Goal: Download file/media

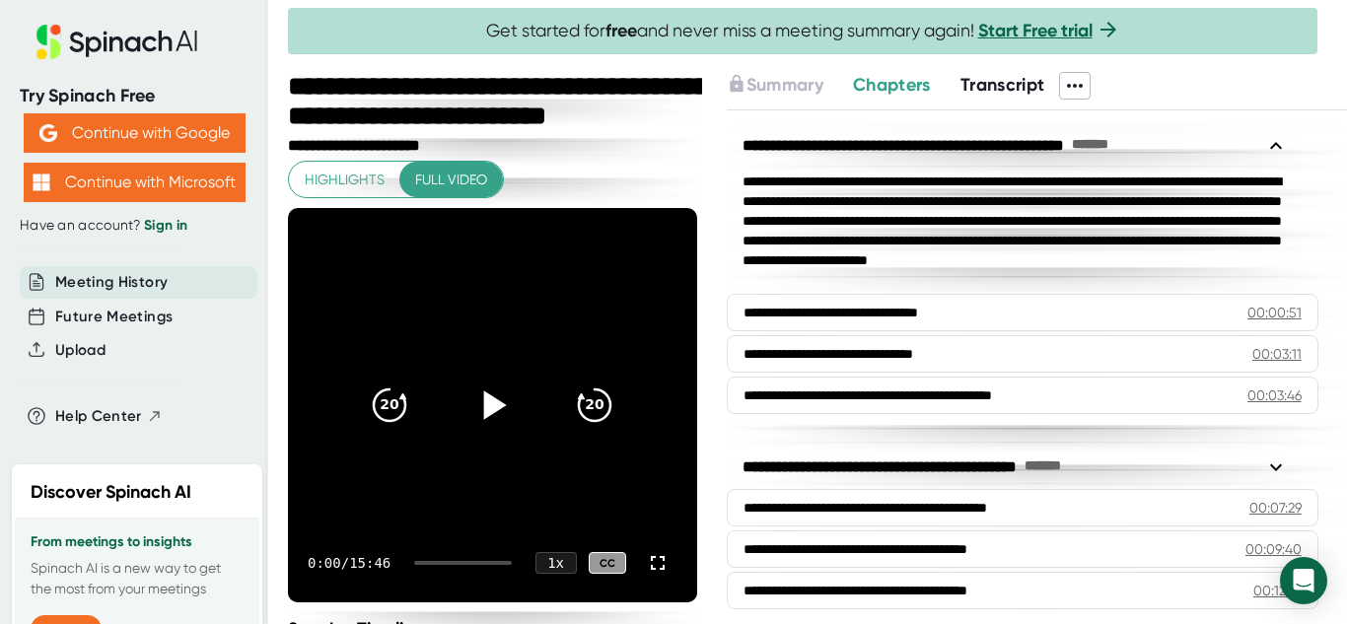
click at [484, 399] on icon at bounding box center [495, 404] width 23 height 29
click at [646, 566] on icon at bounding box center [658, 563] width 24 height 24
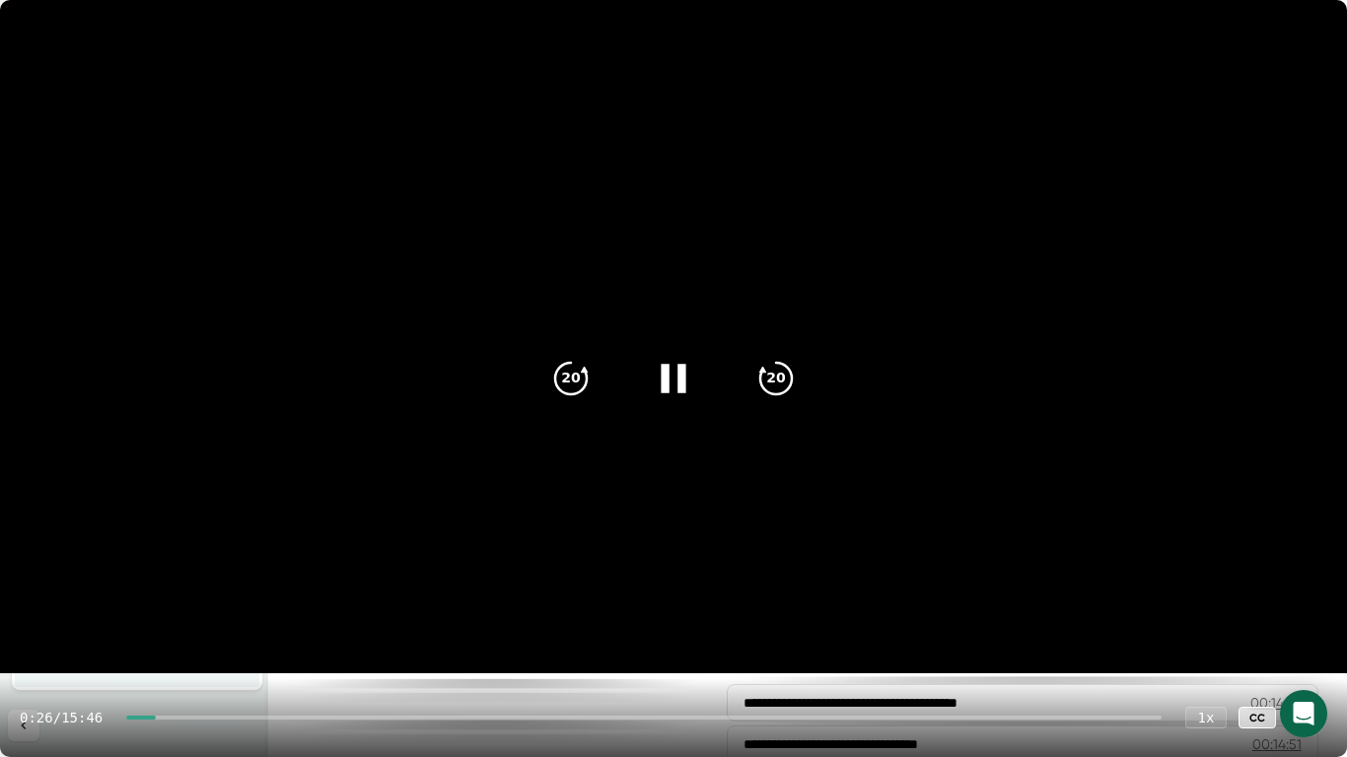
click at [718, 503] on video at bounding box center [673, 336] width 1347 height 673
click at [666, 387] on icon at bounding box center [673, 378] width 49 height 49
click at [220, 623] on div at bounding box center [643, 718] width 1035 height 4
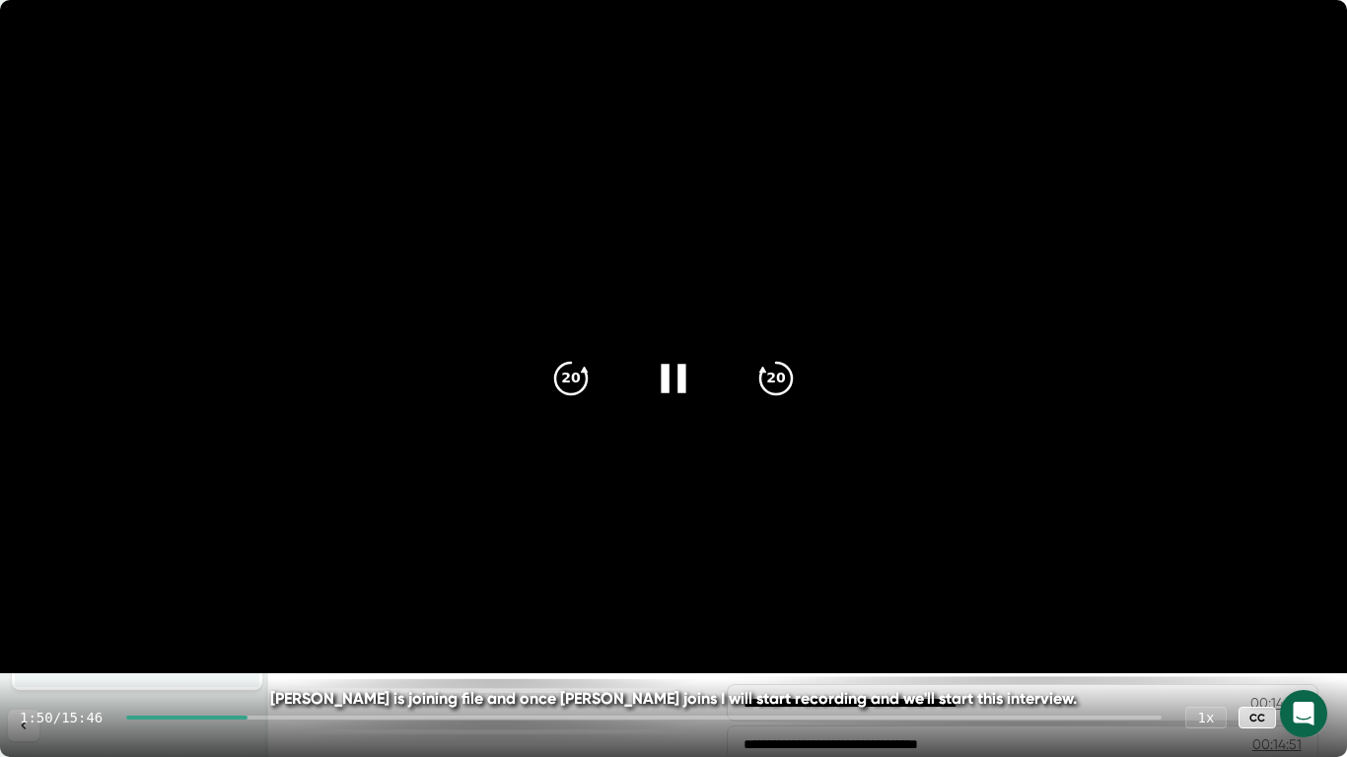
click at [1320, 623] on div at bounding box center [1307, 717] width 39 height 39
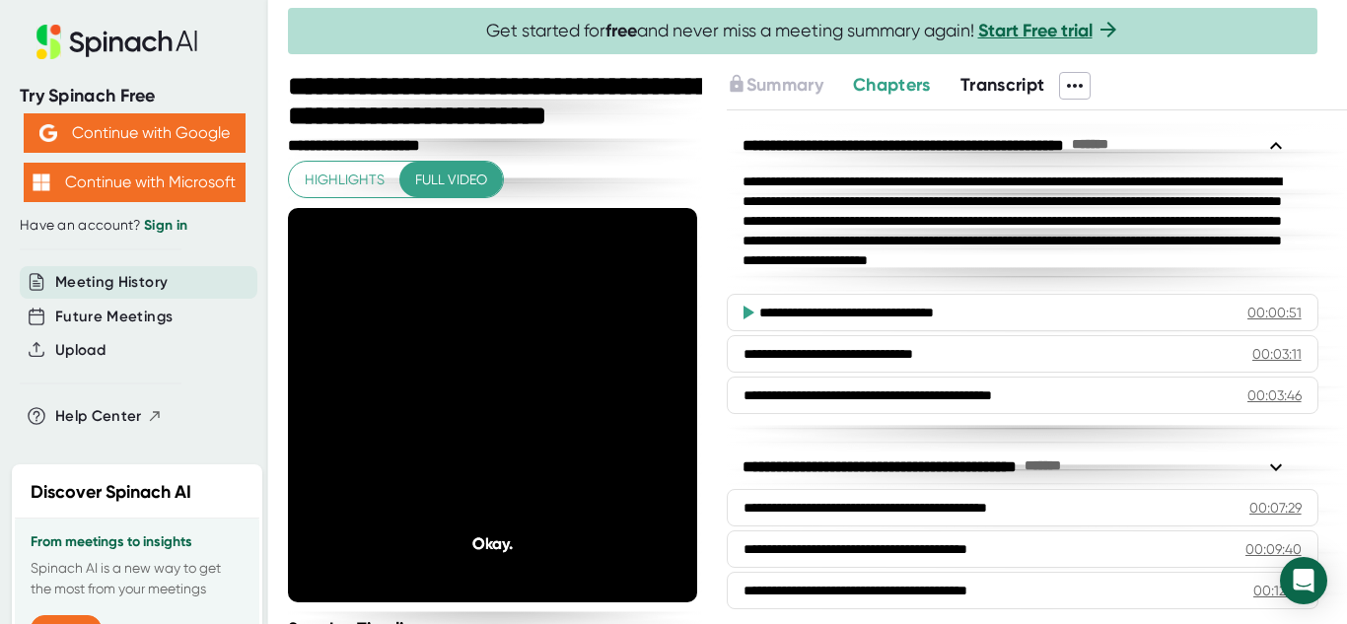
click at [1083, 77] on icon at bounding box center [1075, 86] width 24 height 24
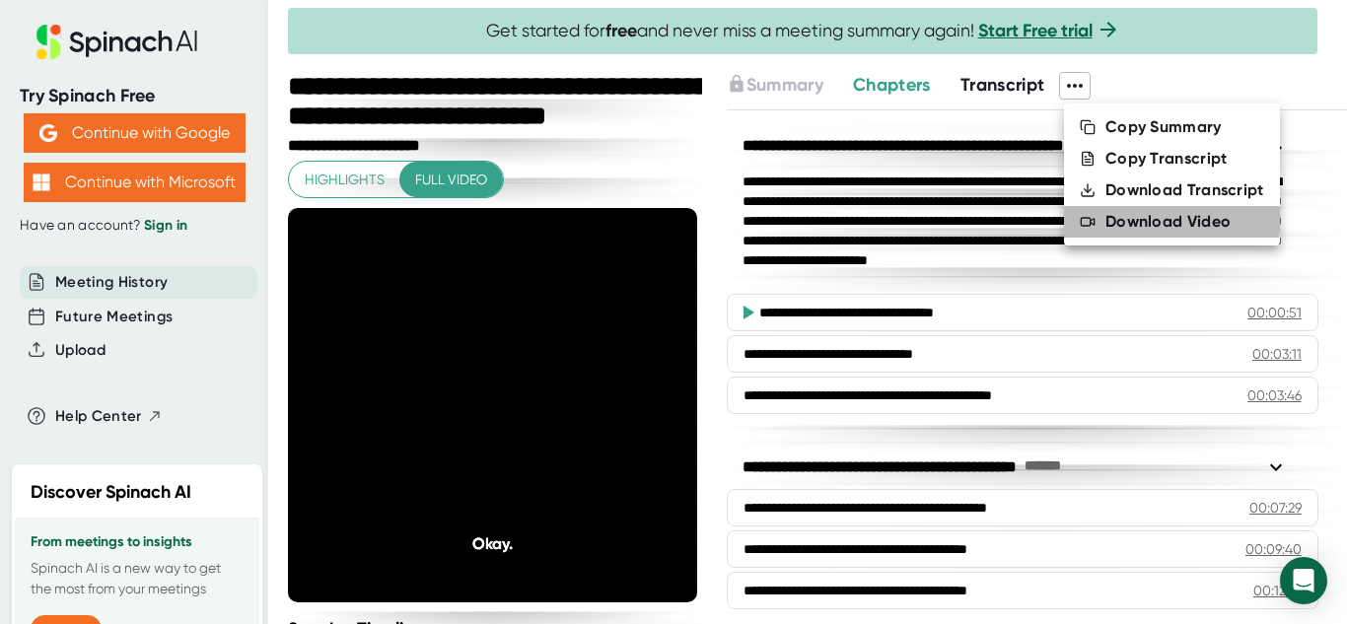
click at [1137, 215] on div "Download Video" at bounding box center [1167, 222] width 125 height 20
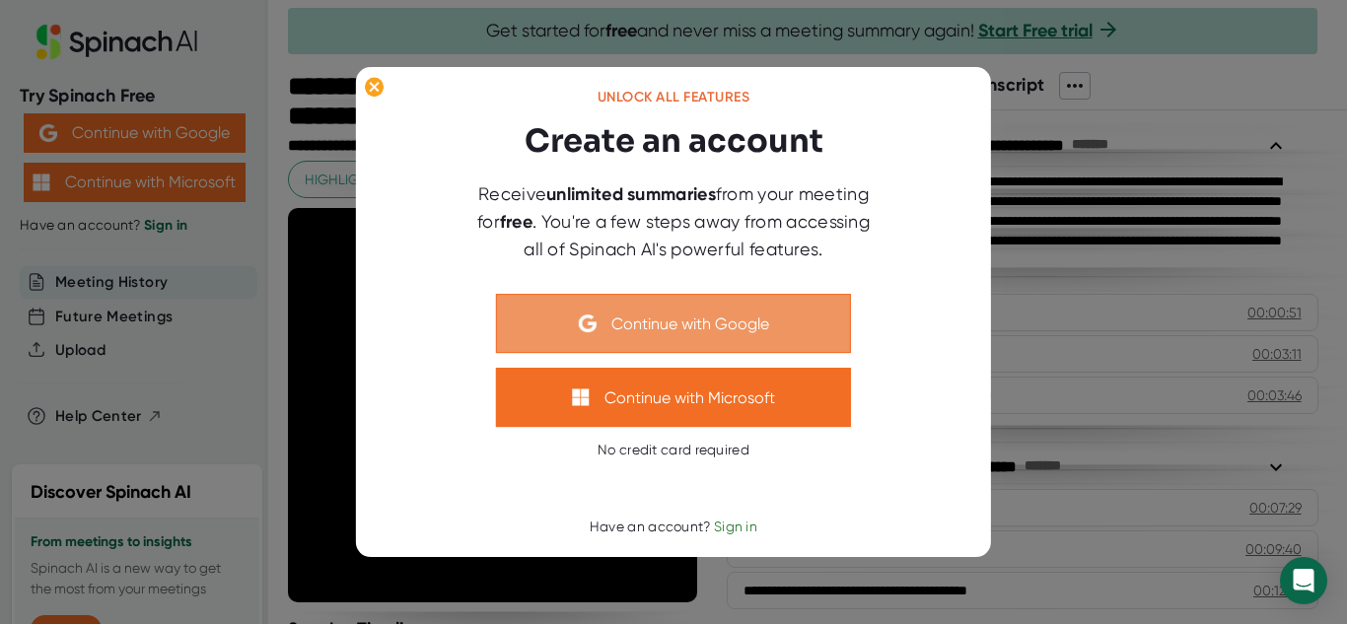
click at [752, 328] on button "Continue with Google" at bounding box center [673, 323] width 355 height 59
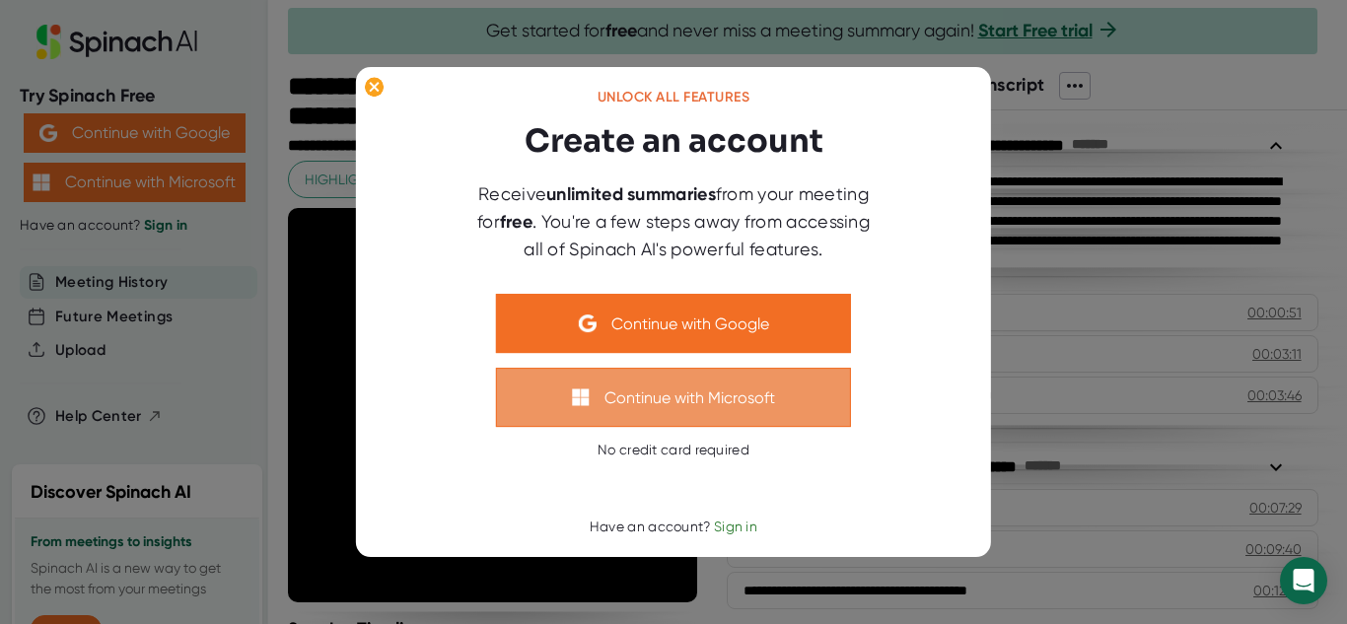
click at [744, 396] on button "Continue with Microsoft" at bounding box center [673, 397] width 355 height 59
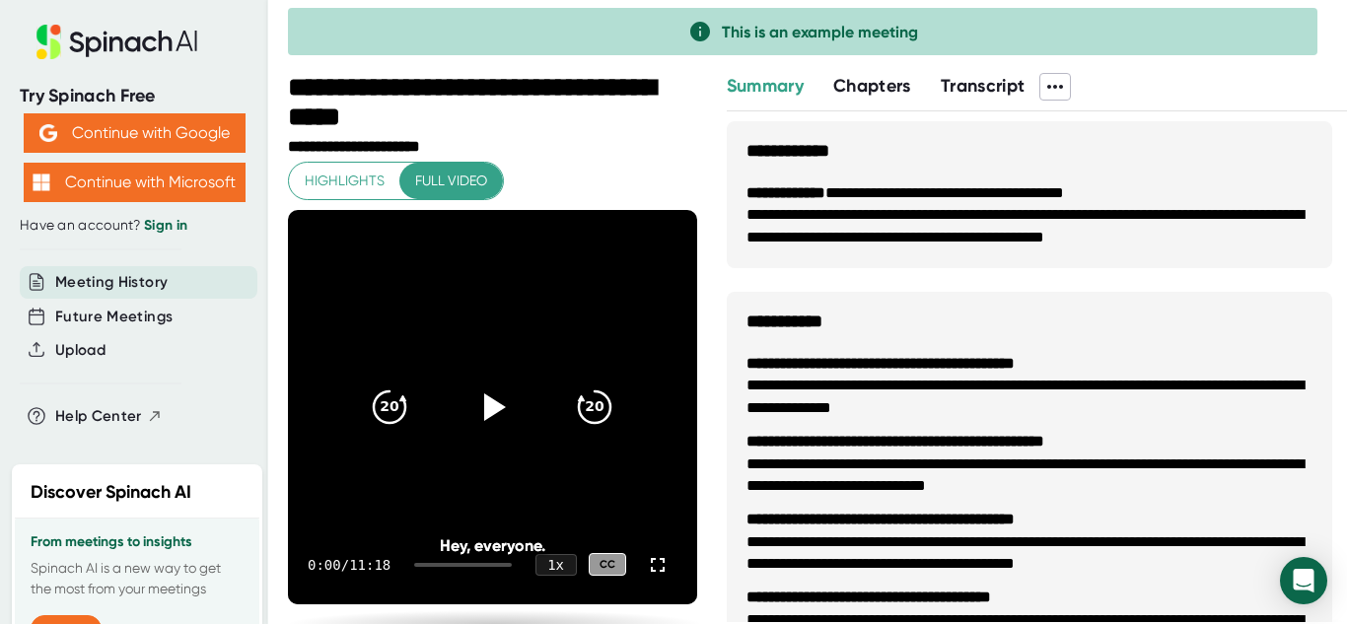
click at [1063, 92] on icon at bounding box center [1055, 87] width 24 height 24
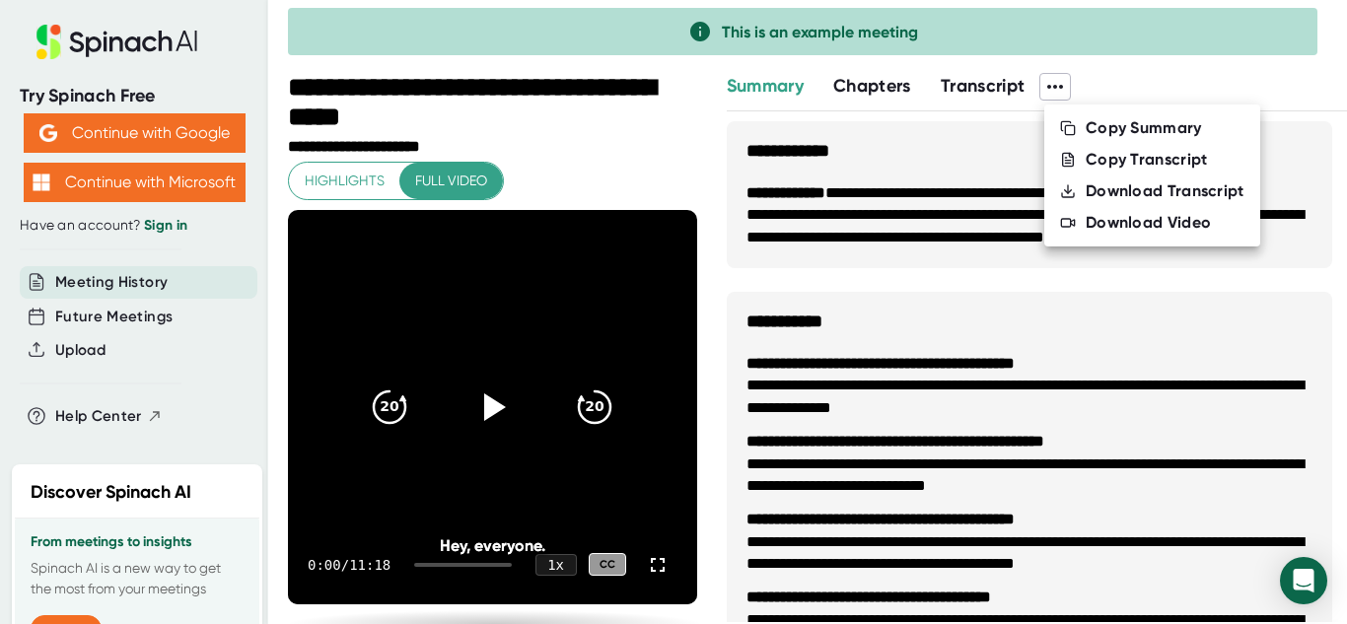
click at [492, 406] on div at bounding box center [673, 312] width 1347 height 624
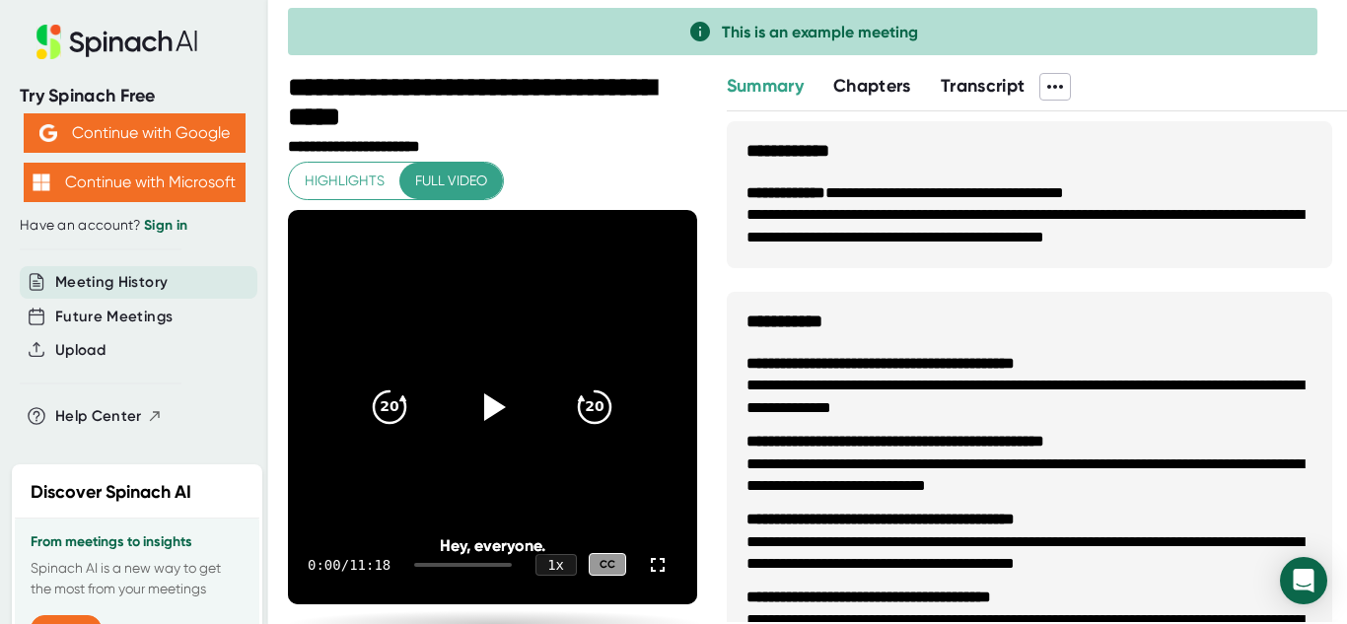
click at [492, 406] on icon at bounding box center [495, 407] width 22 height 28
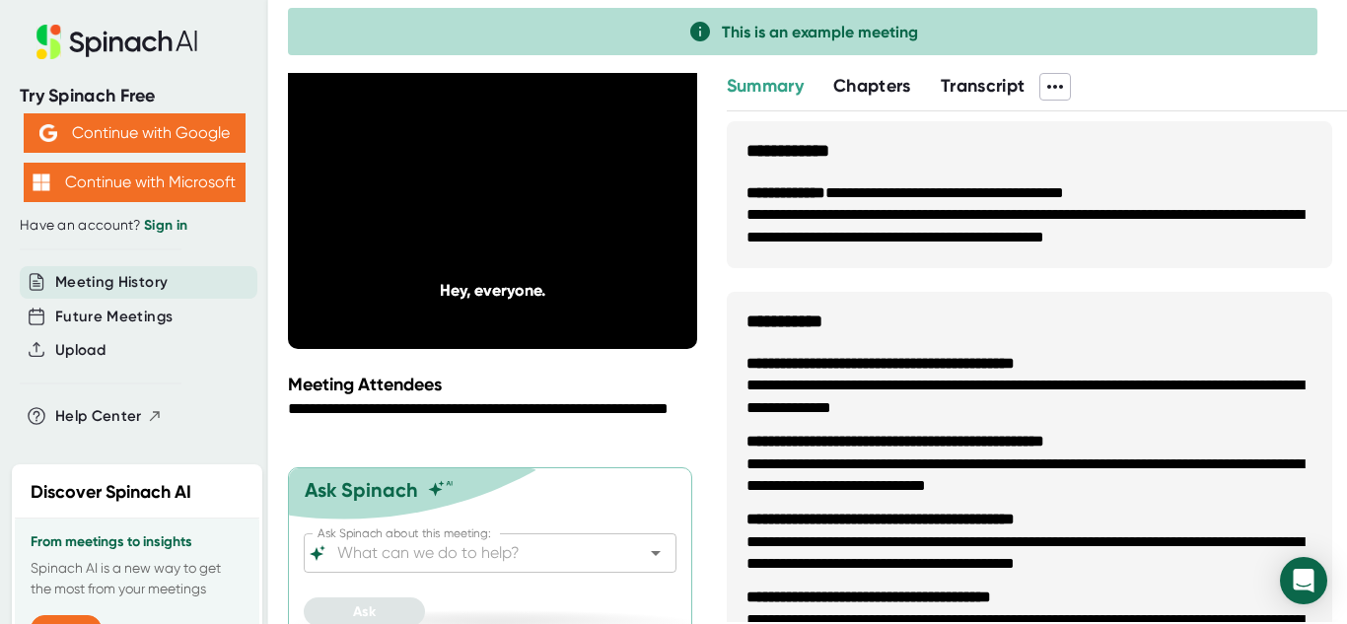
scroll to position [278, 0]
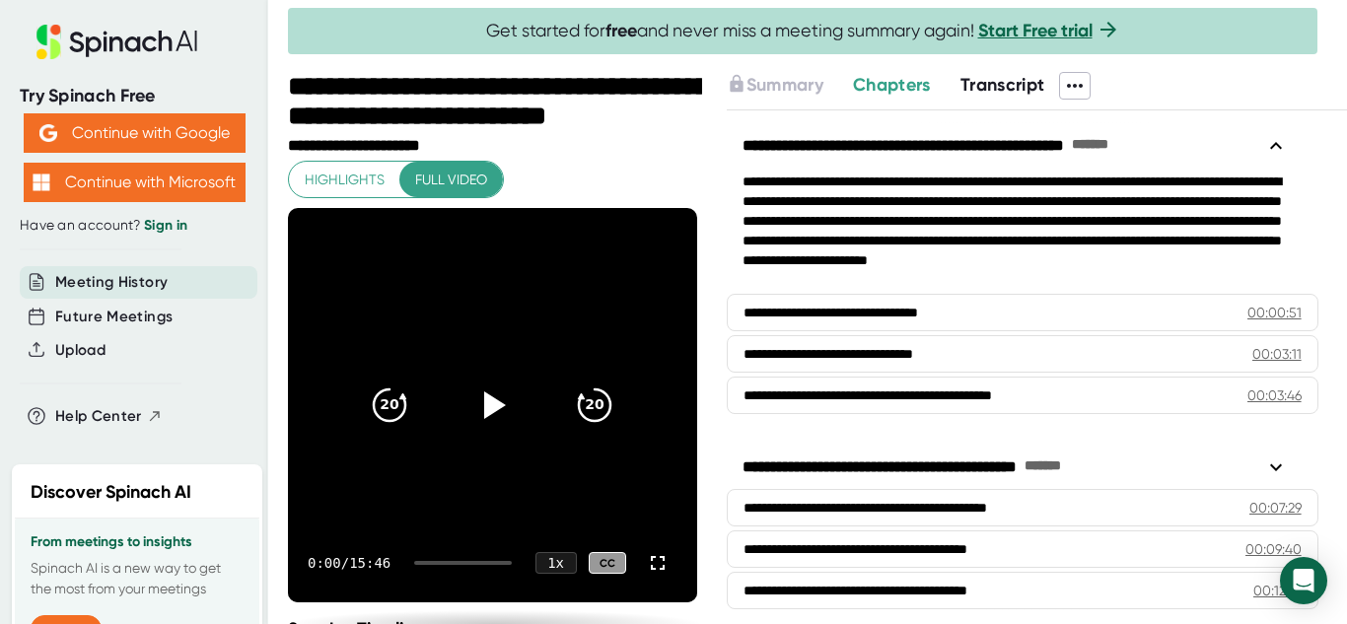
click at [1083, 84] on icon at bounding box center [1075, 86] width 24 height 24
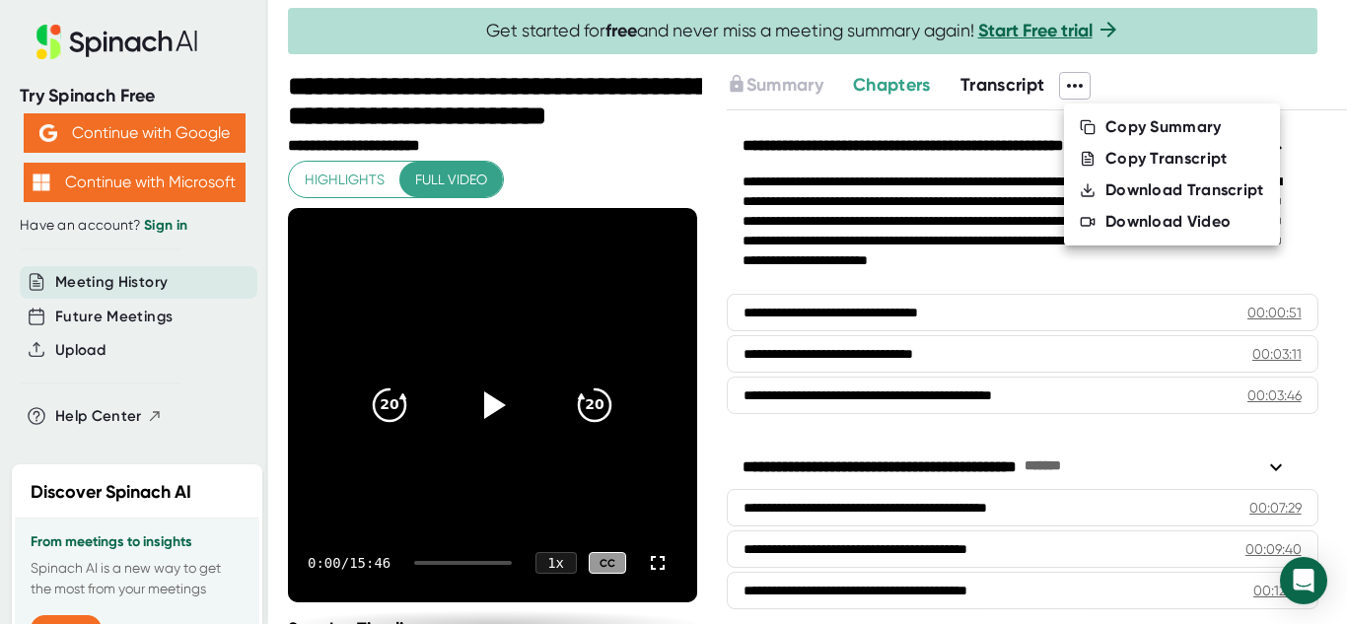
click at [1135, 222] on div "Download Video" at bounding box center [1167, 222] width 125 height 20
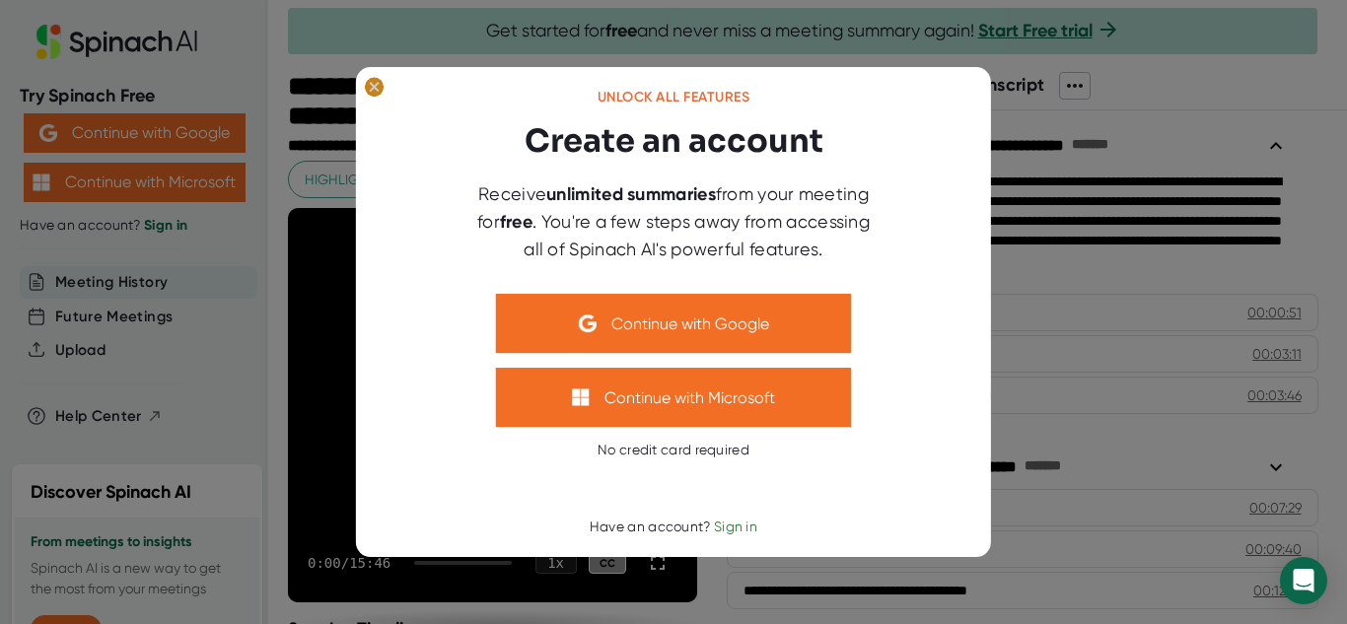
click at [369, 91] on ellipse at bounding box center [374, 87] width 19 height 20
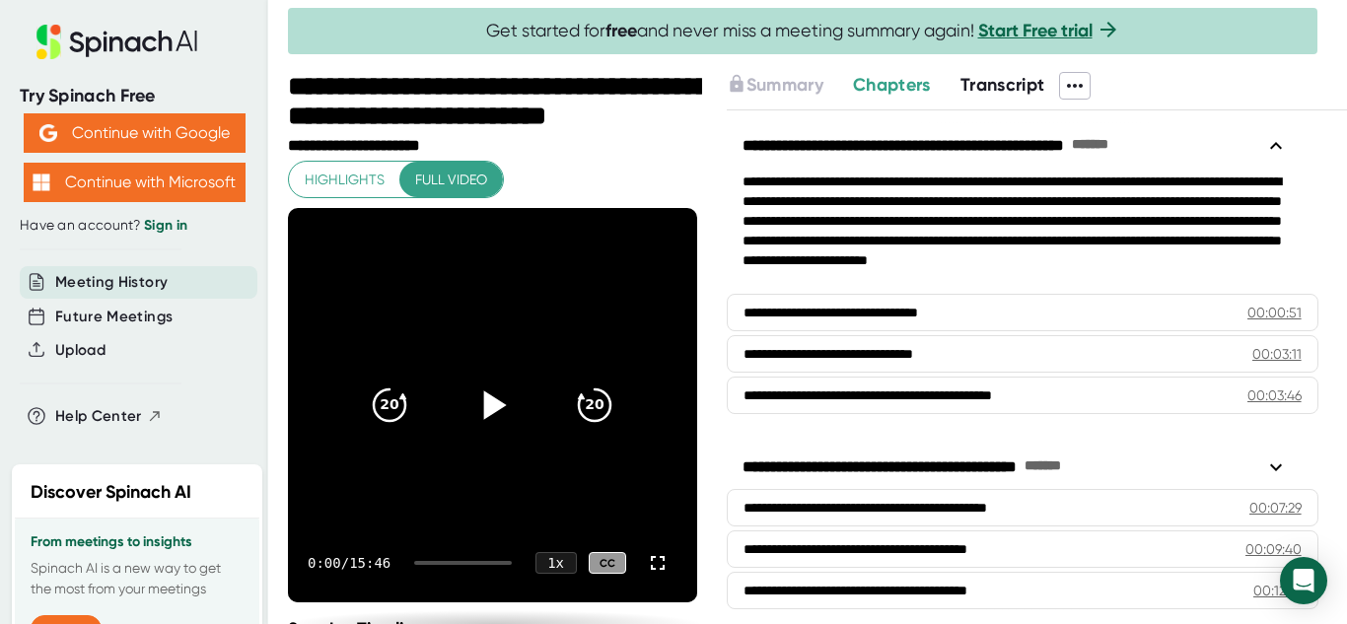
click at [488, 402] on icon at bounding box center [495, 404] width 23 height 29
click at [646, 563] on icon at bounding box center [658, 563] width 24 height 24
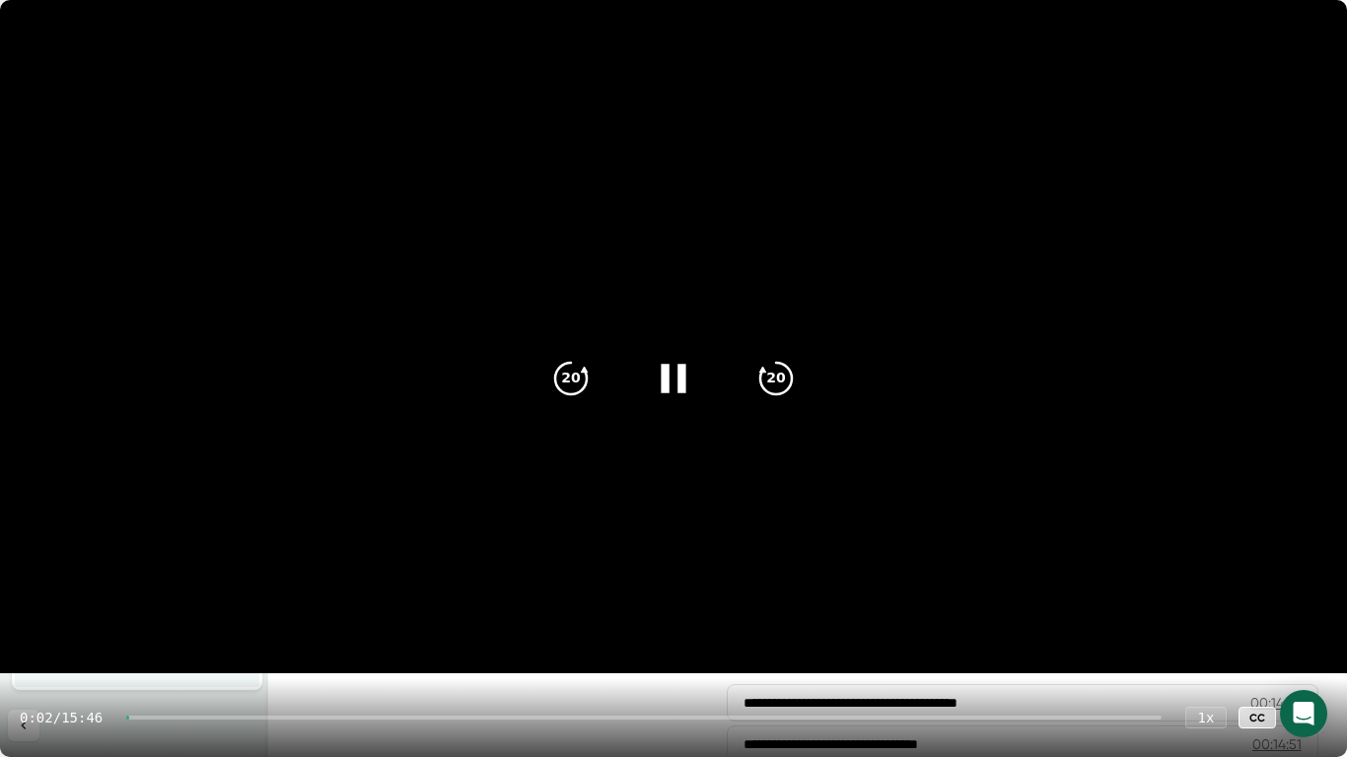
click at [314, 623] on div at bounding box center [643, 718] width 1035 height 4
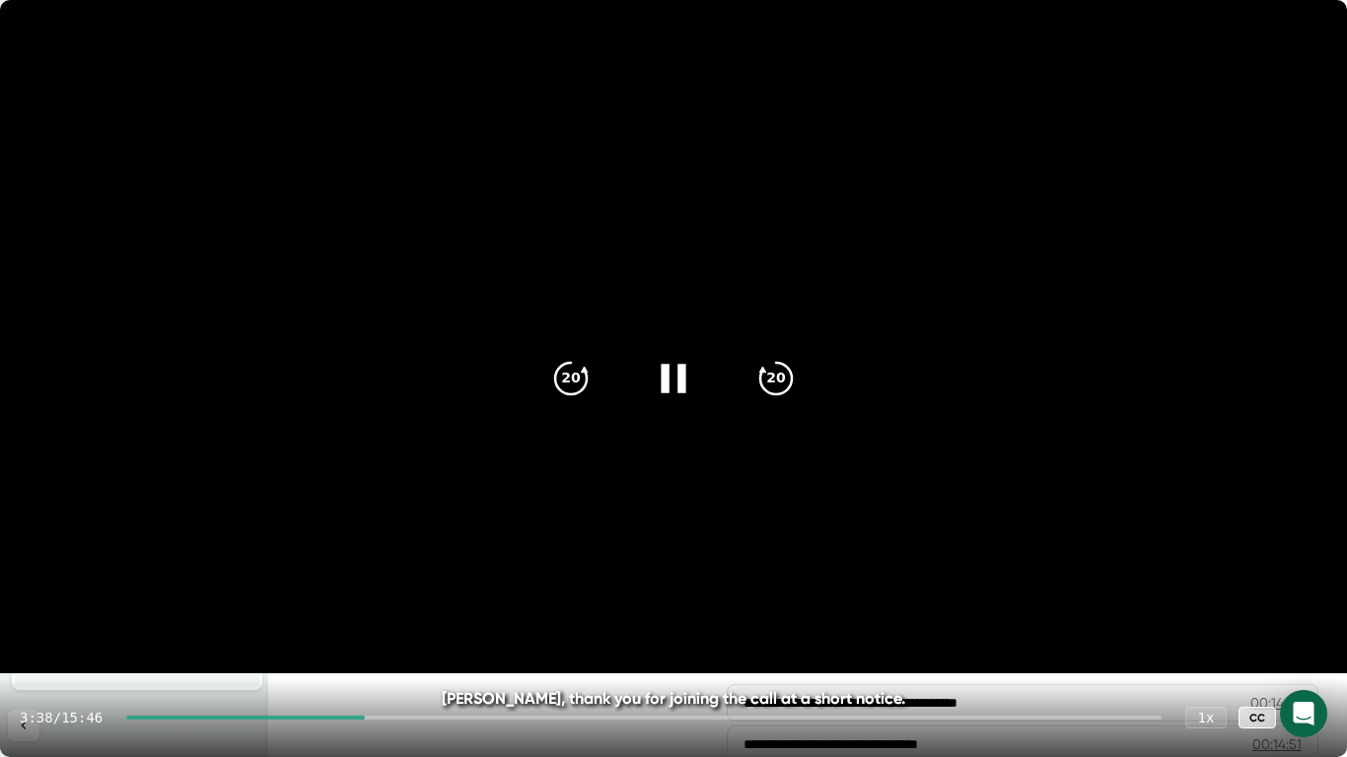
click at [666, 379] on icon at bounding box center [673, 378] width 25 height 29
click at [676, 366] on icon at bounding box center [673, 378] width 49 height 49
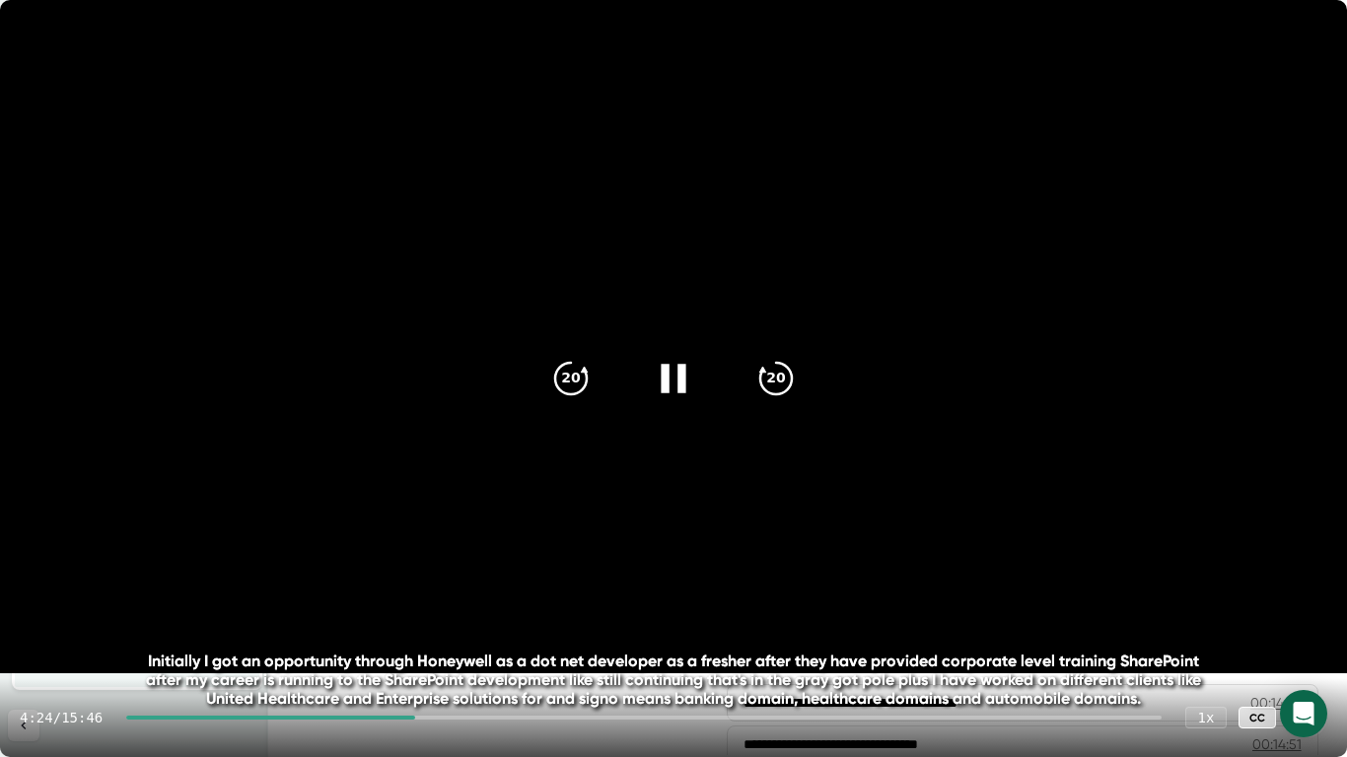
click at [1313, 623] on icon at bounding box center [1308, 718] width 24 height 24
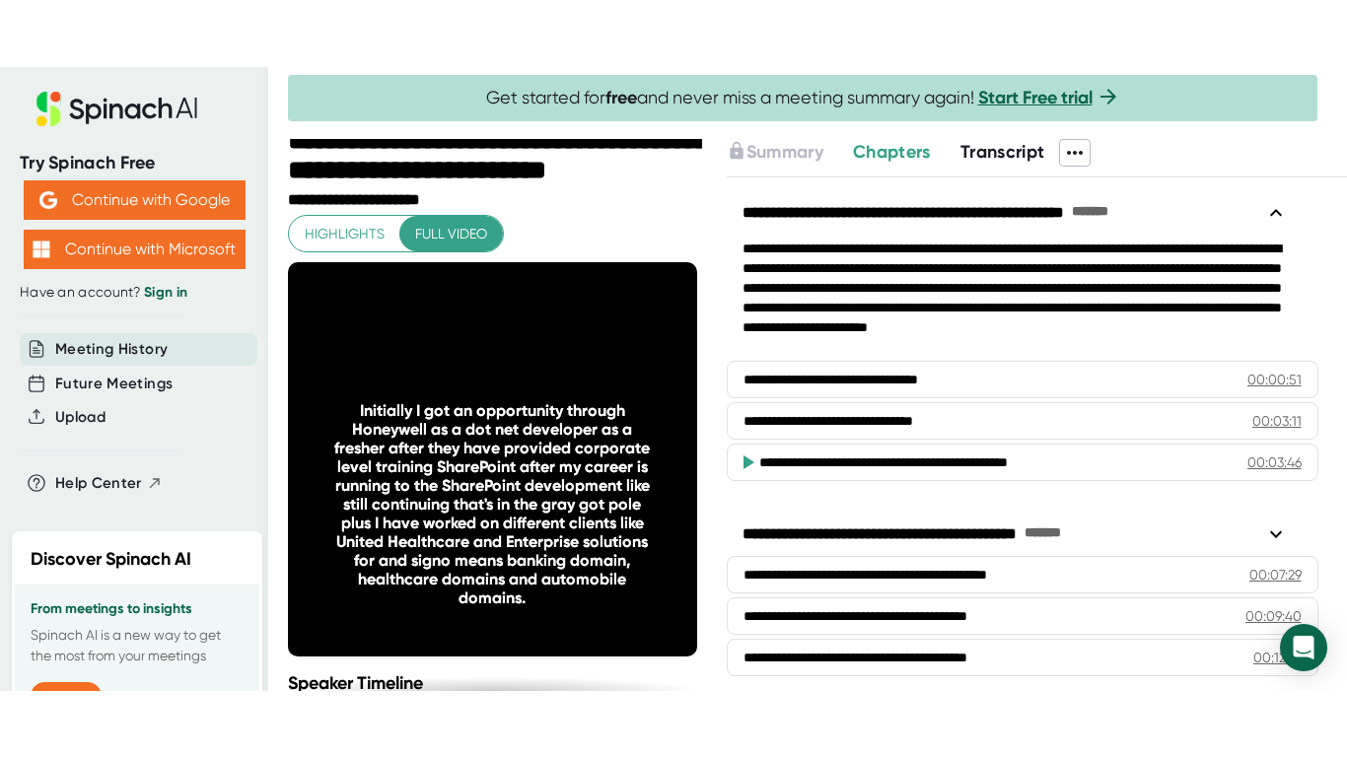
scroll to position [23, 0]
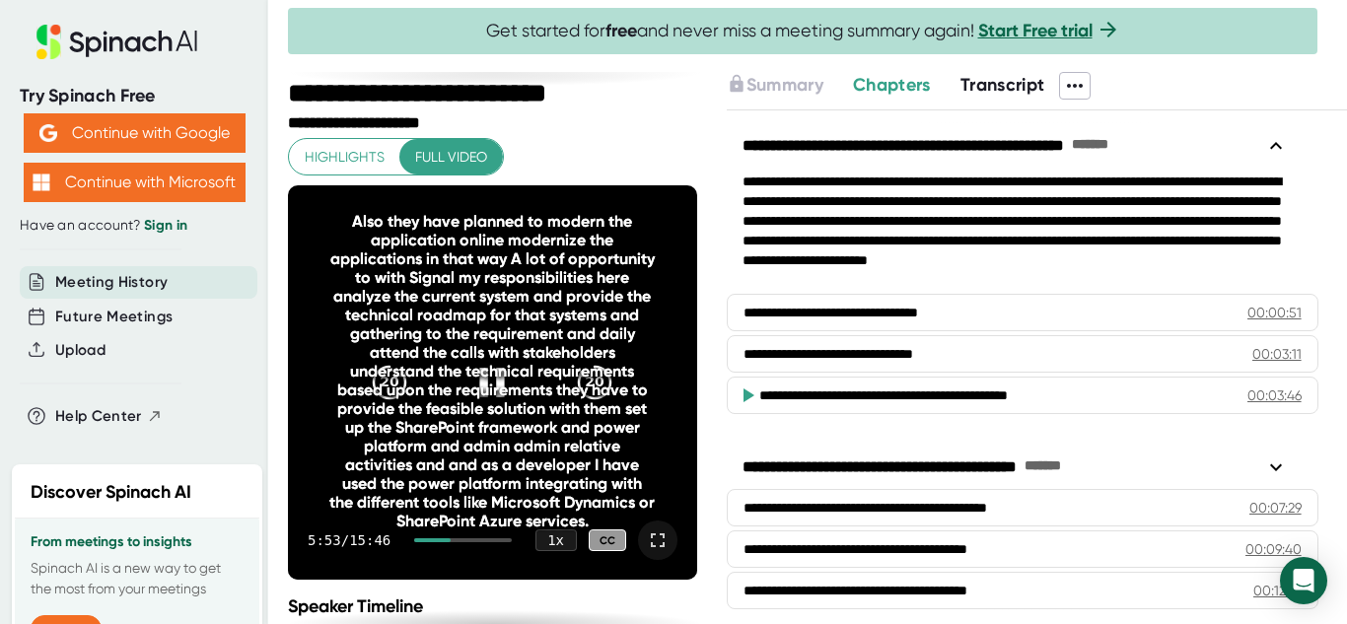
click at [646, 539] on icon at bounding box center [658, 540] width 24 height 24
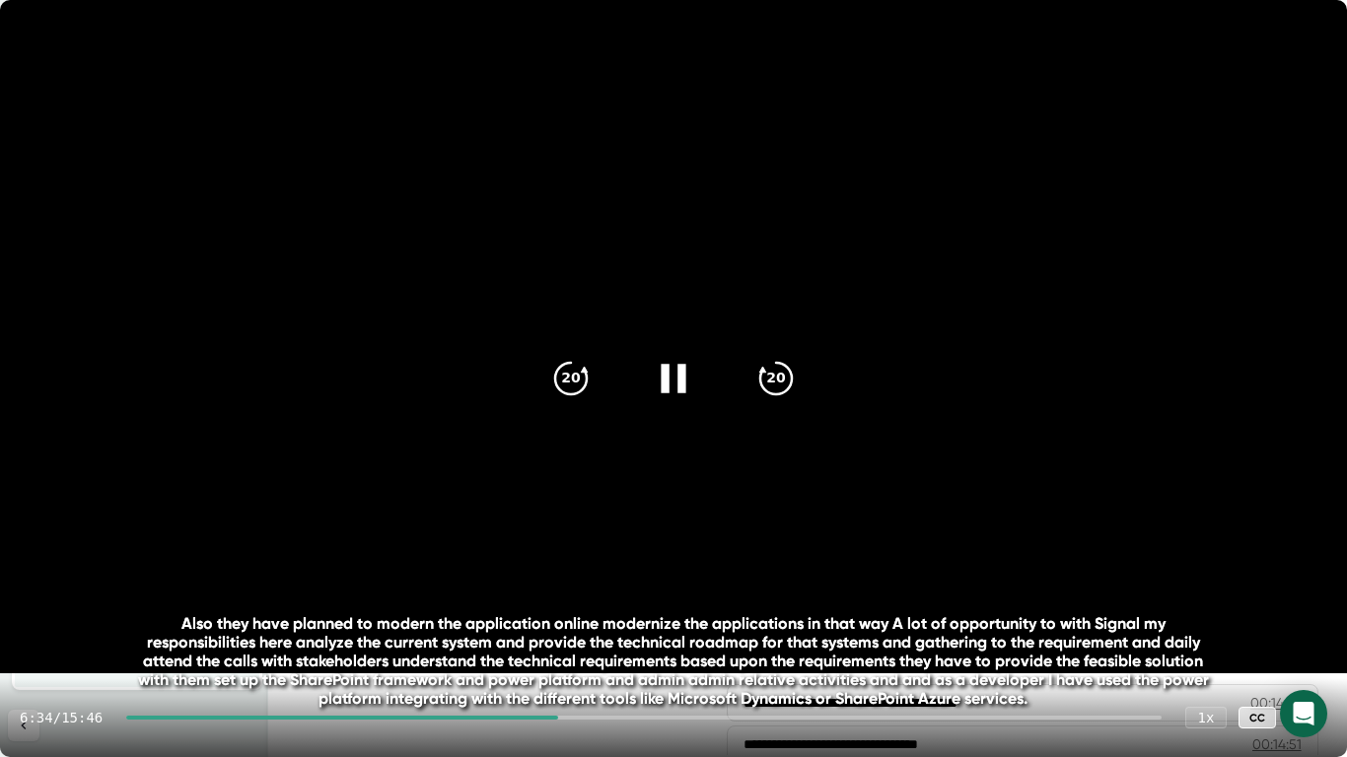
click at [667, 363] on icon at bounding box center [673, 378] width 49 height 49
click at [1314, 623] on icon at bounding box center [1308, 718] width 24 height 24
